Goal: Information Seeking & Learning: Check status

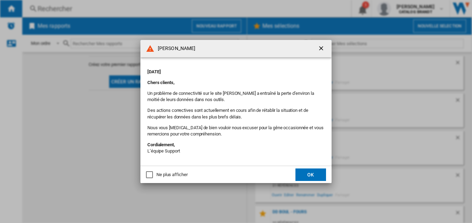
click at [321, 50] on ng-md-icon "getI18NText('BUTTONS.CLOSE_DIALOG')" at bounding box center [322, 49] width 8 height 8
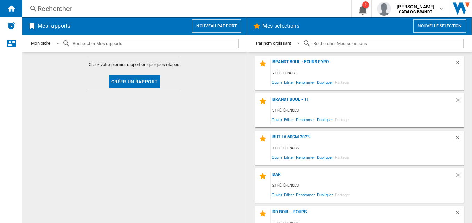
click at [174, 11] on div "Rechercher" at bounding box center [186, 9] width 296 height 10
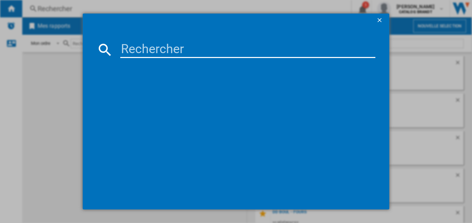
click at [164, 48] on input at bounding box center [248, 49] width 256 height 17
paste input "SPI4664B"
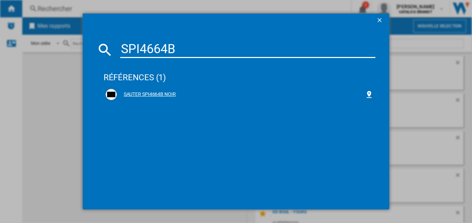
type input "SPI4664B"
click at [144, 99] on div "SAUTER SPI4664B NOIR" at bounding box center [240, 94] width 268 height 11
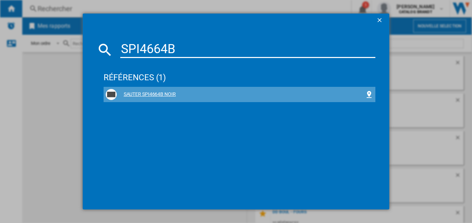
click at [134, 90] on div "SAUTER SPI4664B NOIR" at bounding box center [240, 94] width 268 height 11
click at [153, 94] on div "SAUTER SPI4664B NOIR" at bounding box center [241, 94] width 249 height 7
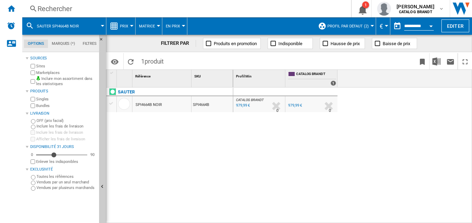
click at [119, 23] on div "Prix" at bounding box center [121, 25] width 22 height 17
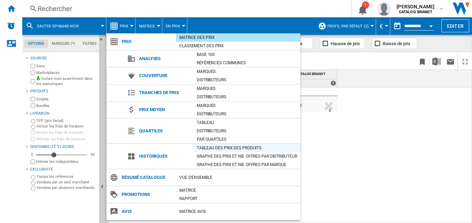
click at [241, 145] on div "Tableau des prix des produits" at bounding box center [246, 148] width 107 height 7
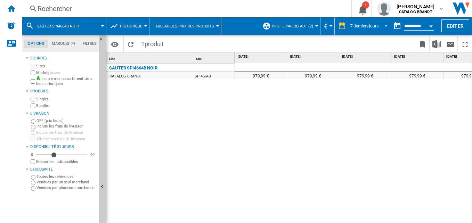
click at [358, 22] on md-select-value "7 derniers jours" at bounding box center [370, 26] width 41 height 10
click at [362, 26] on div "7 derniers jours" at bounding box center [365, 26] width 28 height 5
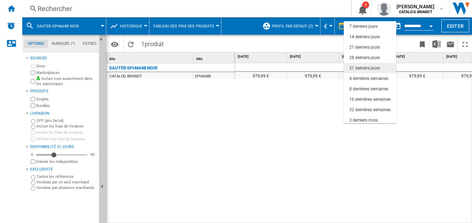
scroll to position [44, 0]
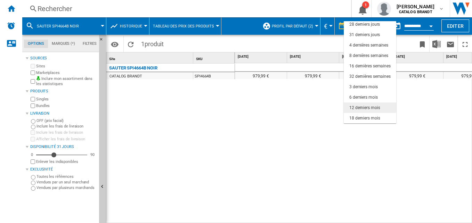
click at [379, 106] on md-option "12 derniers mois" at bounding box center [370, 108] width 53 height 10
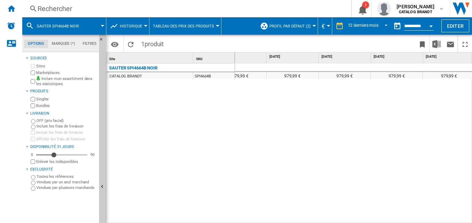
scroll to position [0, 441]
click at [276, 21] on button "Profil par défaut (2)" at bounding box center [291, 25] width 45 height 17
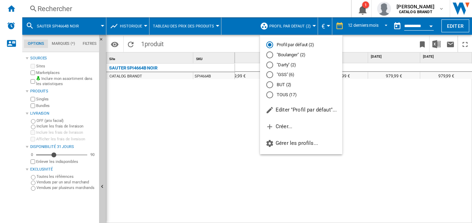
click at [283, 94] on md-radio-button "TOUS (17)" at bounding box center [301, 94] width 70 height 7
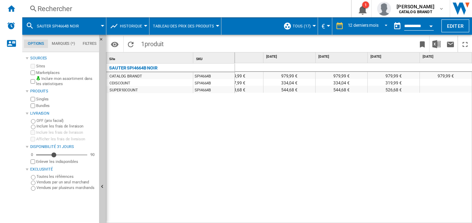
scroll to position [0, 389]
drag, startPoint x: 393, startPoint y: 83, endPoint x: 372, endPoint y: 84, distance: 20.6
click at [372, 84] on div "319,99 €" at bounding box center [394, 82] width 52 height 7
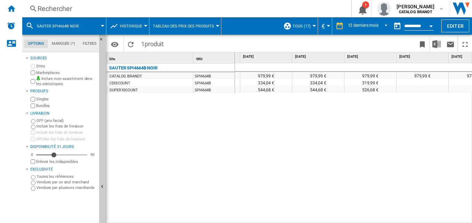
scroll to position [0, 0]
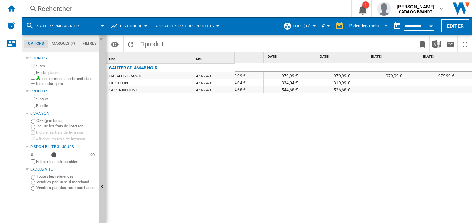
click at [364, 27] on div "12 derniers mois" at bounding box center [363, 26] width 31 height 5
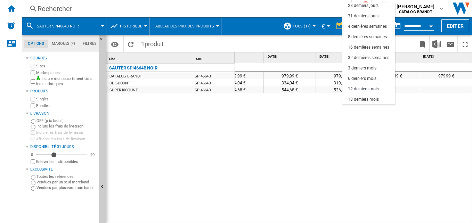
click at [235, 167] on md-backdrop at bounding box center [236, 111] width 472 height 223
